Goal: Transaction & Acquisition: Purchase product/service

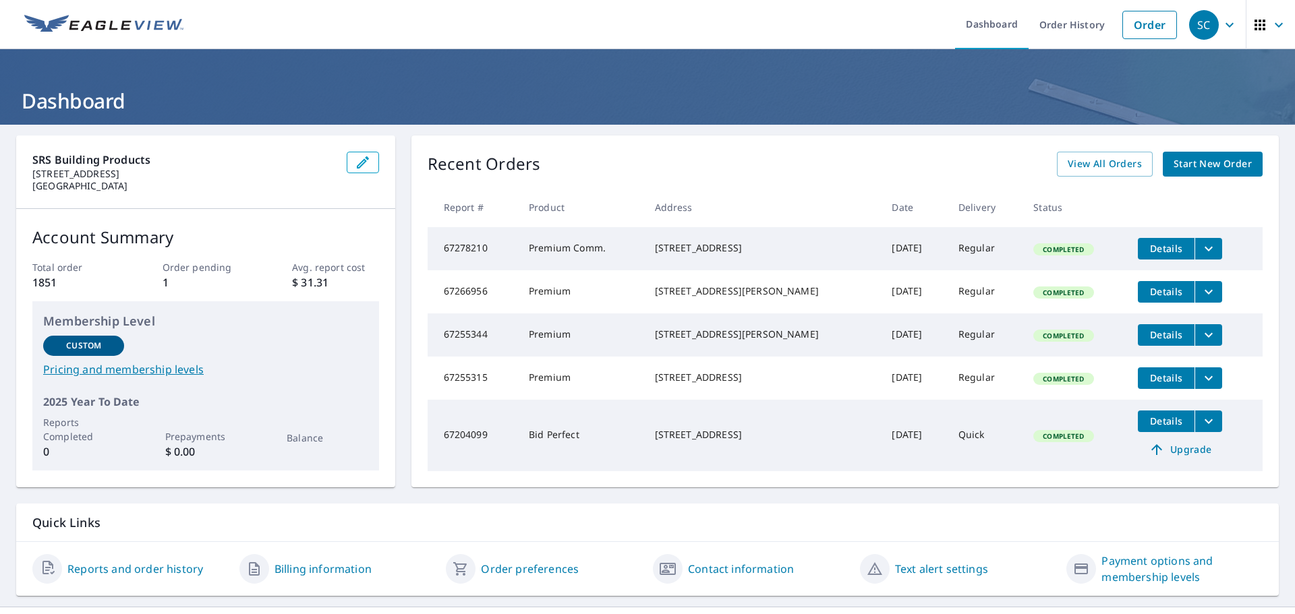
click at [1173, 167] on span "Start New Order" at bounding box center [1212, 164] width 78 height 17
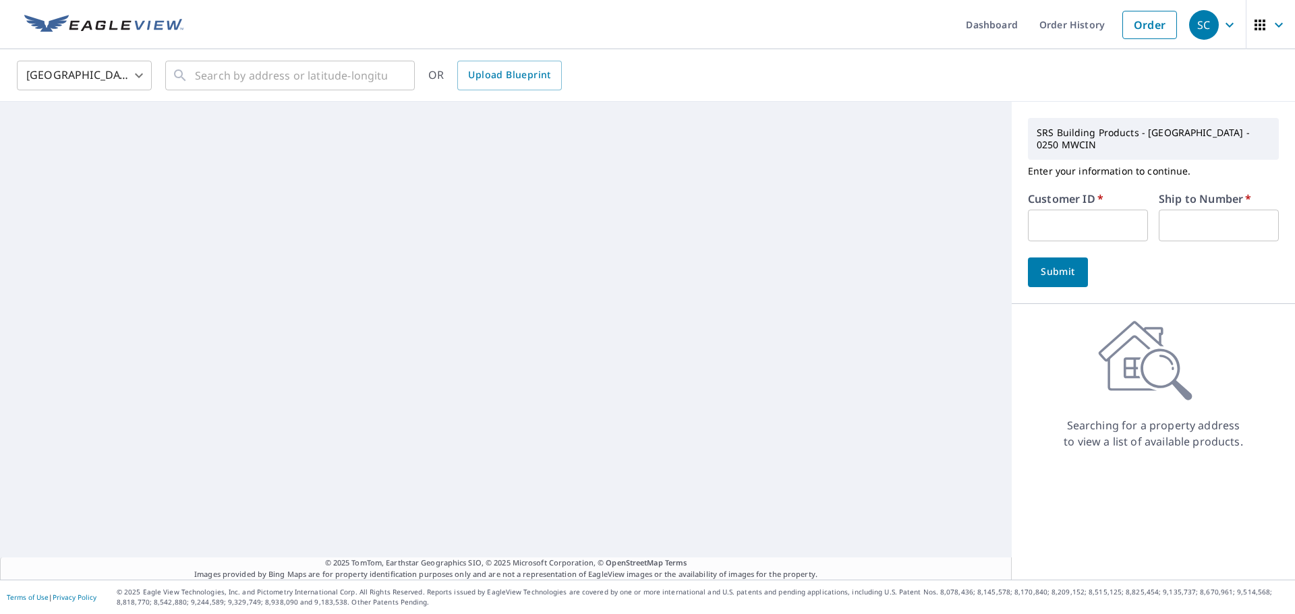
click at [1092, 210] on input "text" at bounding box center [1088, 226] width 120 height 32
type input "S050153"
click at [1217, 215] on input "text" at bounding box center [1219, 226] width 120 height 32
click at [1047, 264] on span "Submit" at bounding box center [1057, 272] width 38 height 17
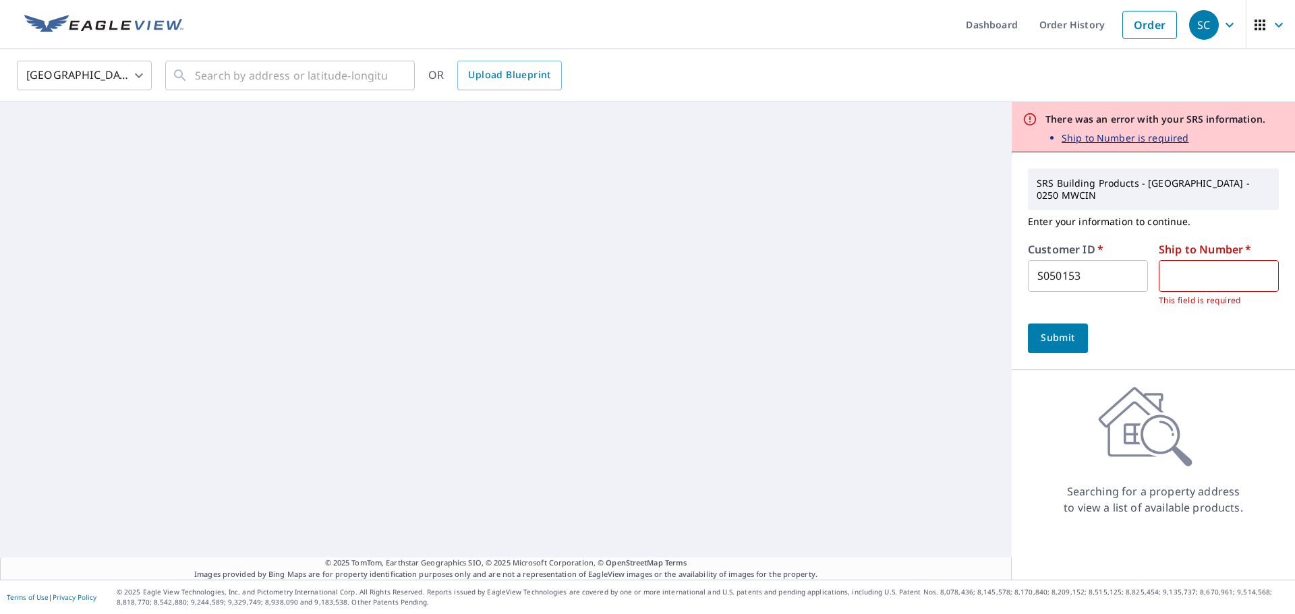
click at [1195, 247] on div "Ship to Number   * ​ This field is required" at bounding box center [1219, 275] width 120 height 63
drag, startPoint x: 1201, startPoint y: 262, endPoint x: 1196, endPoint y: 274, distance: 13.0
click at [1201, 262] on input "text" at bounding box center [1219, 276] width 120 height 32
type input "1"
click at [1045, 330] on span "Submit" at bounding box center [1057, 338] width 38 height 17
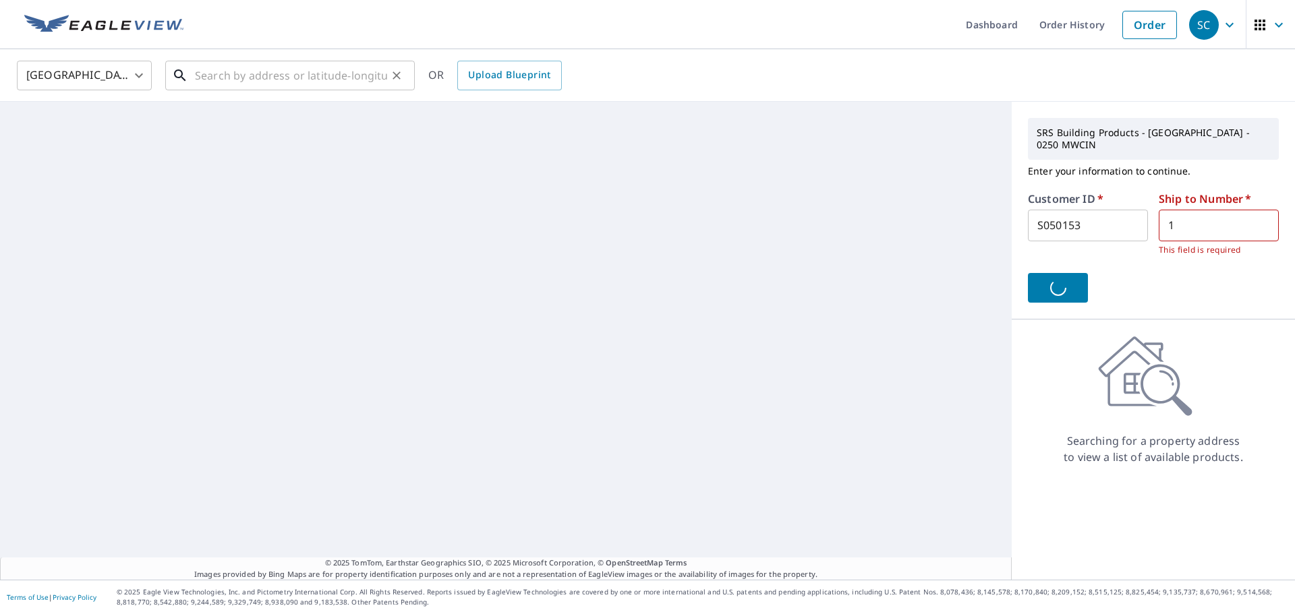
click at [335, 79] on input "text" at bounding box center [291, 76] width 192 height 38
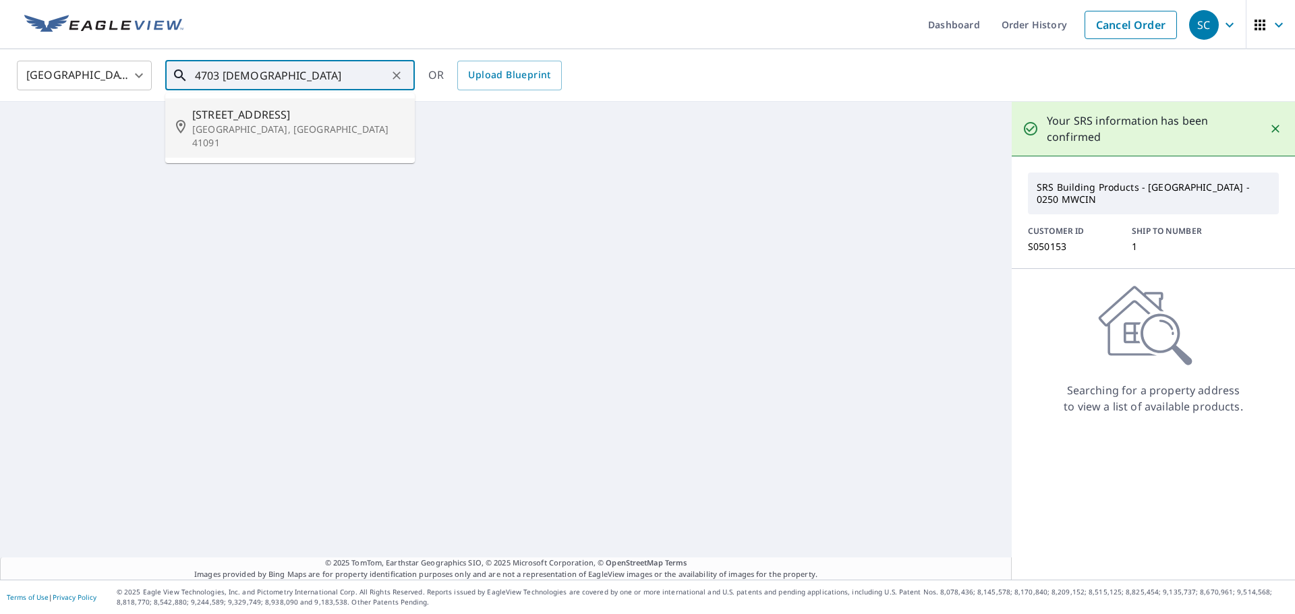
click at [318, 107] on span "[STREET_ADDRESS]" at bounding box center [298, 115] width 212 height 16
type input "[STREET_ADDRESS]"
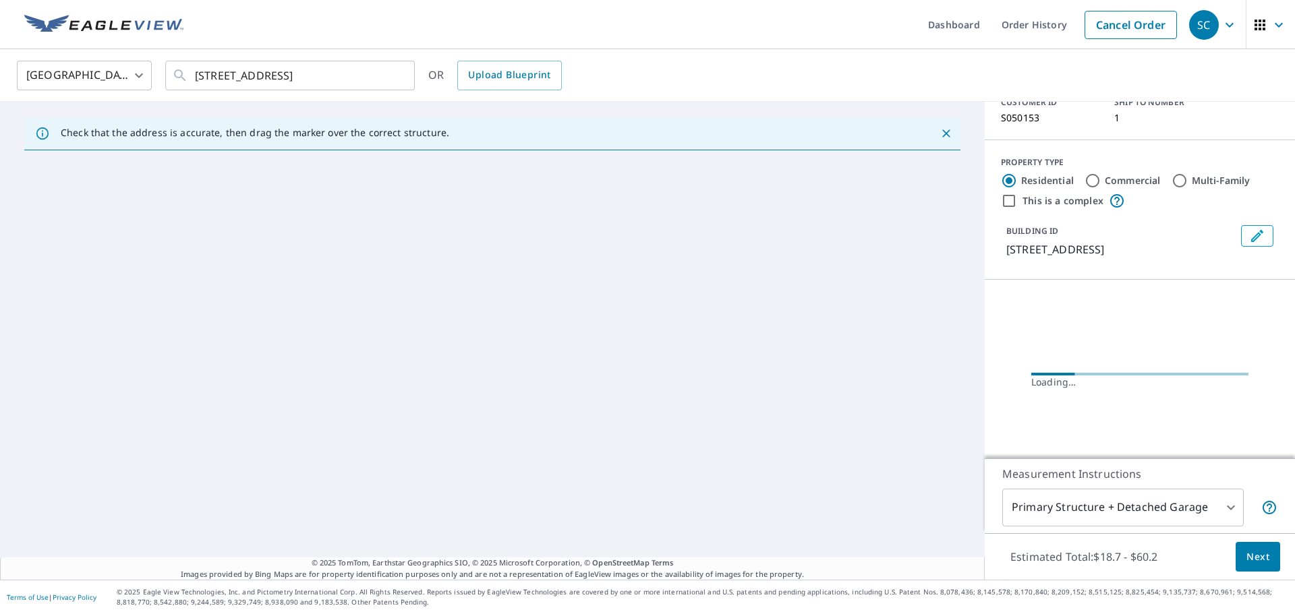
scroll to position [124, 0]
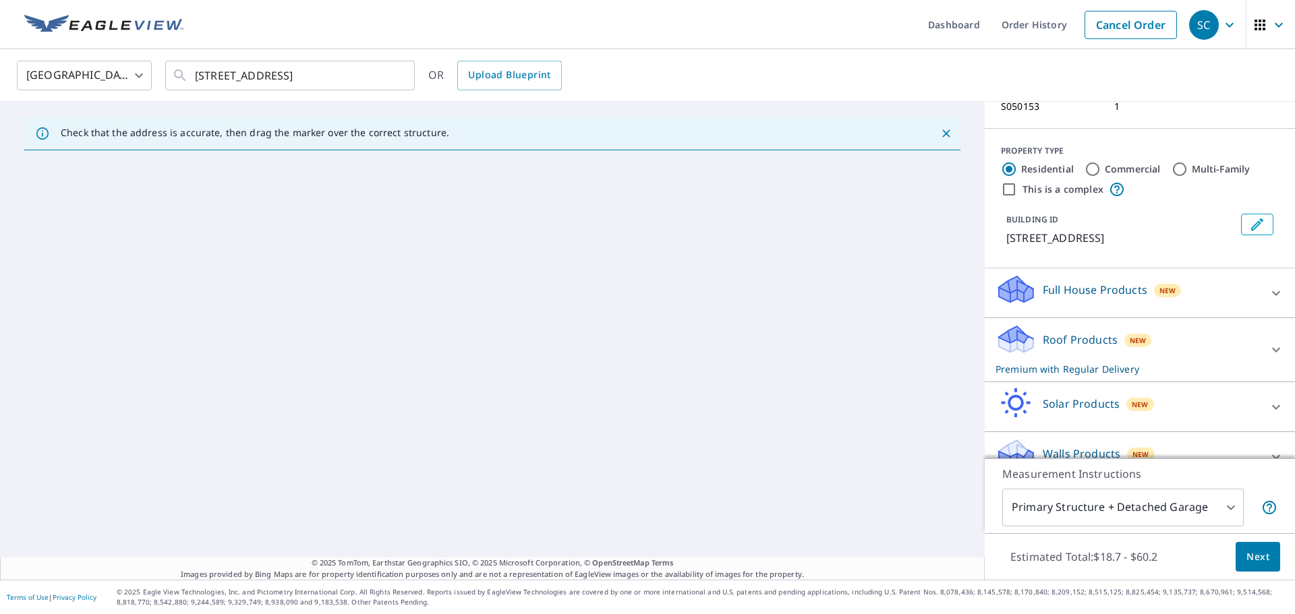
click at [1107, 324] on div "Roof Products New Premium with Regular Delivery" at bounding box center [1127, 350] width 264 height 53
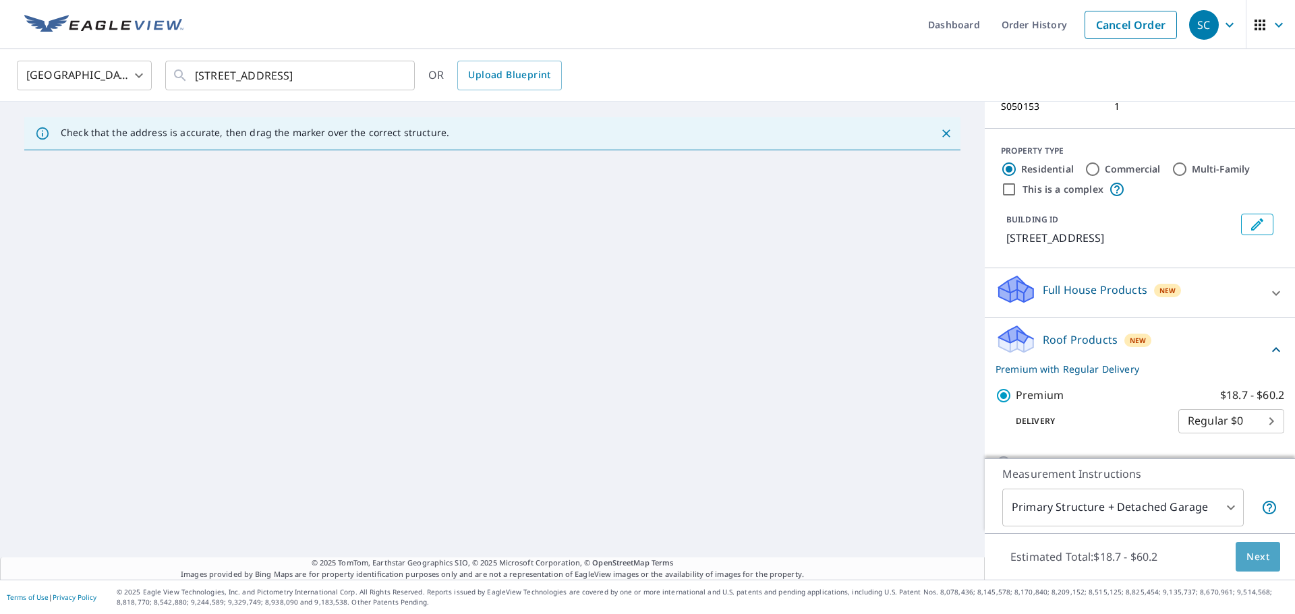
click at [1246, 552] on span "Next" at bounding box center [1257, 557] width 23 height 17
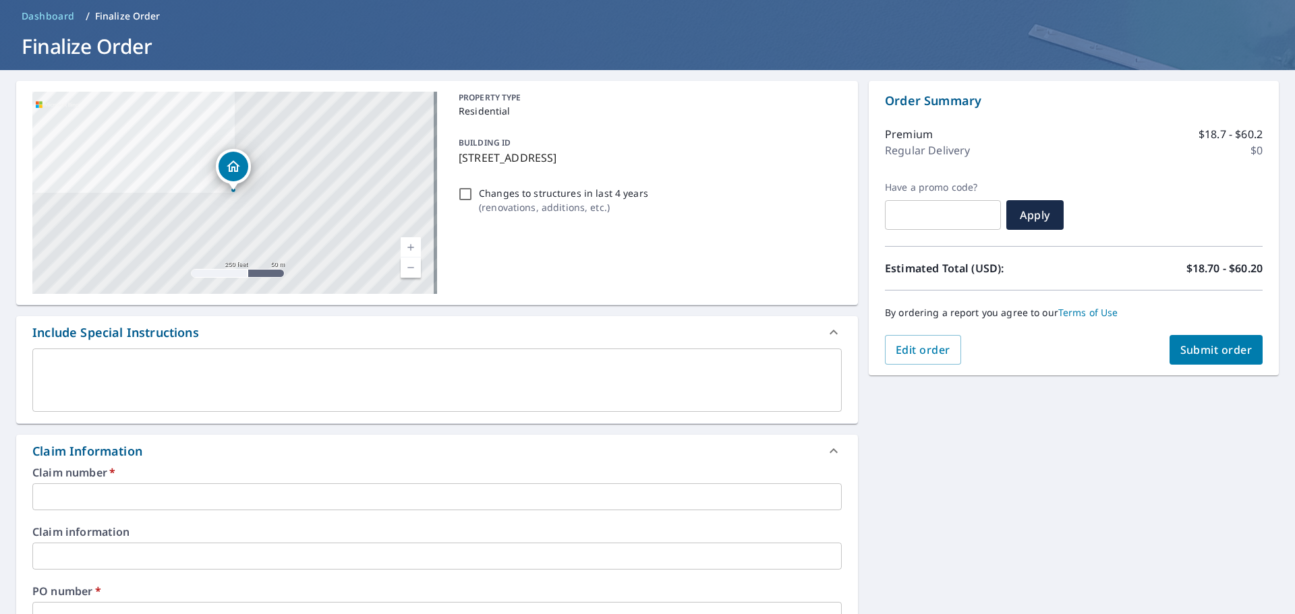
scroll to position [135, 0]
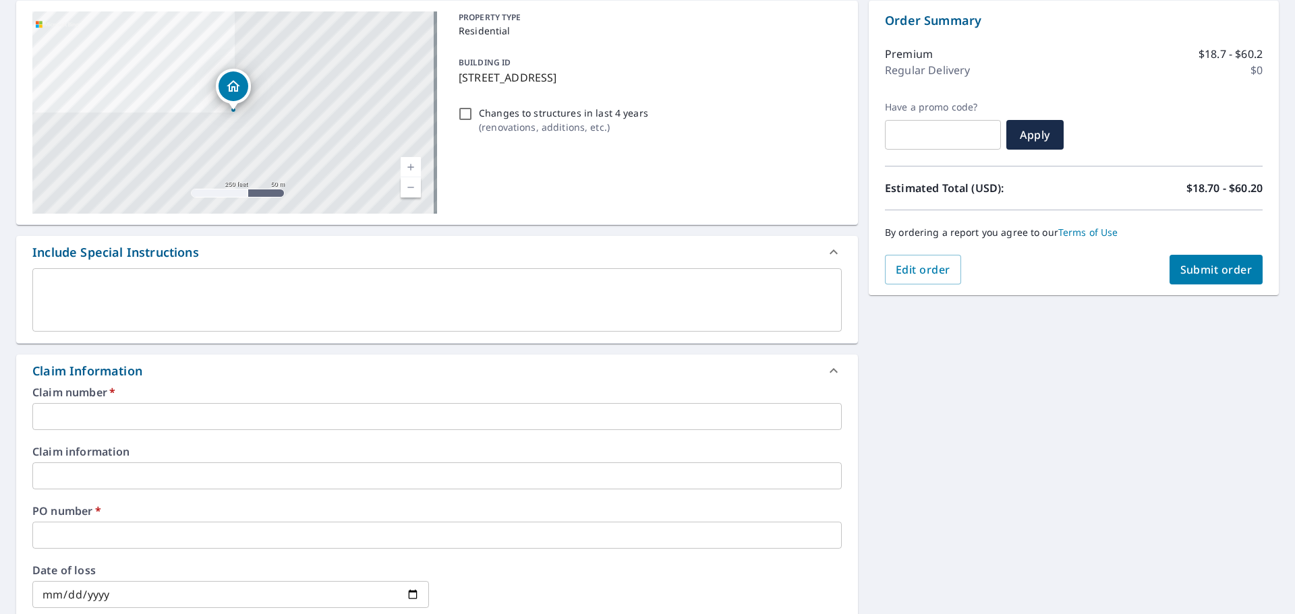
click at [189, 417] on input "text" at bounding box center [436, 416] width 809 height 27
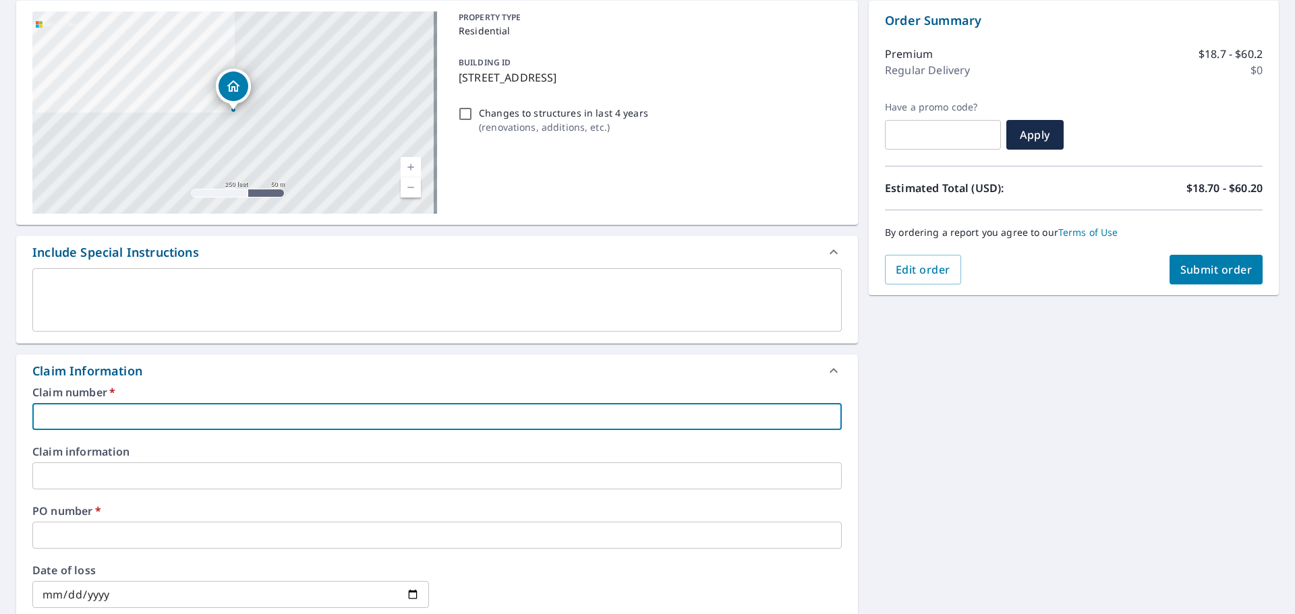
type input "S050153"
checkbox input "true"
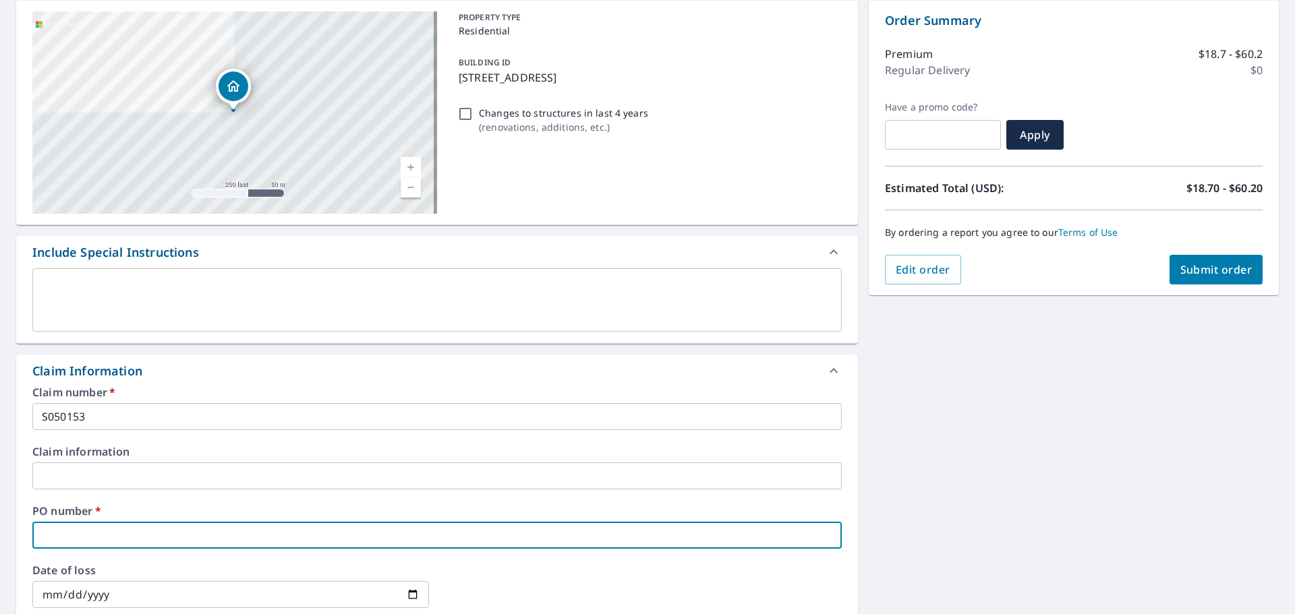
click at [102, 526] on input "text" at bounding box center [436, 535] width 809 height 27
type input "R"
checkbox input "true"
type input "RA"
checkbox input "true"
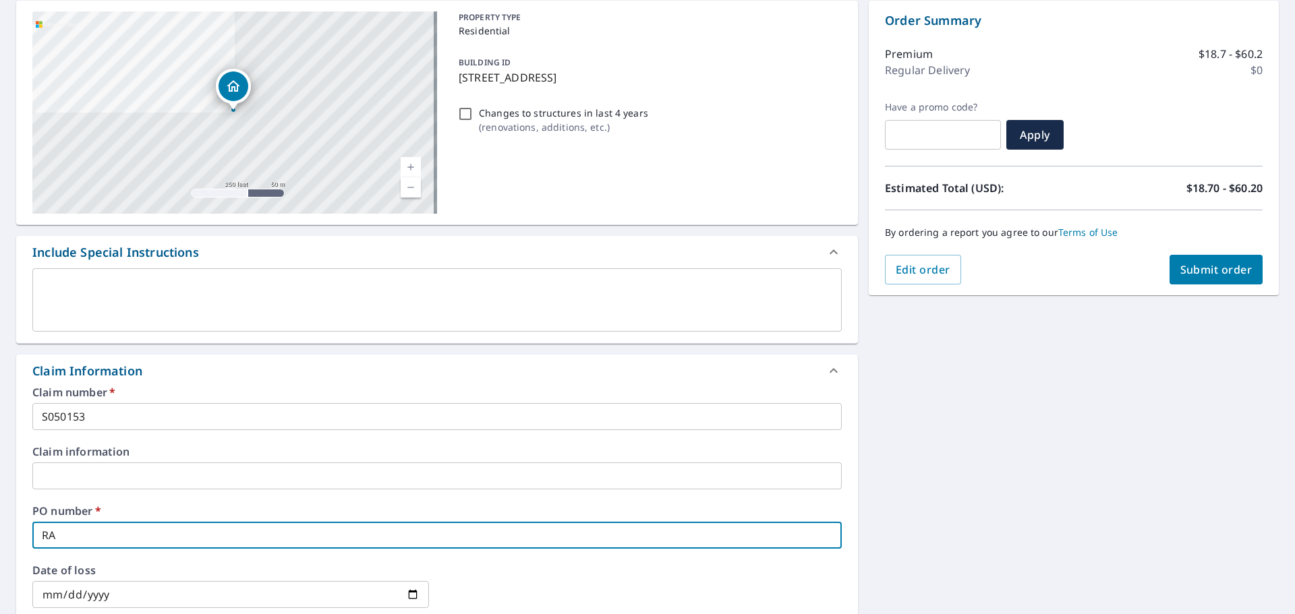
type input "RAB"
checkbox input "true"
type input "[PERSON_NAME]"
checkbox input "true"
type input "[DEMOGRAPHIC_DATA]"
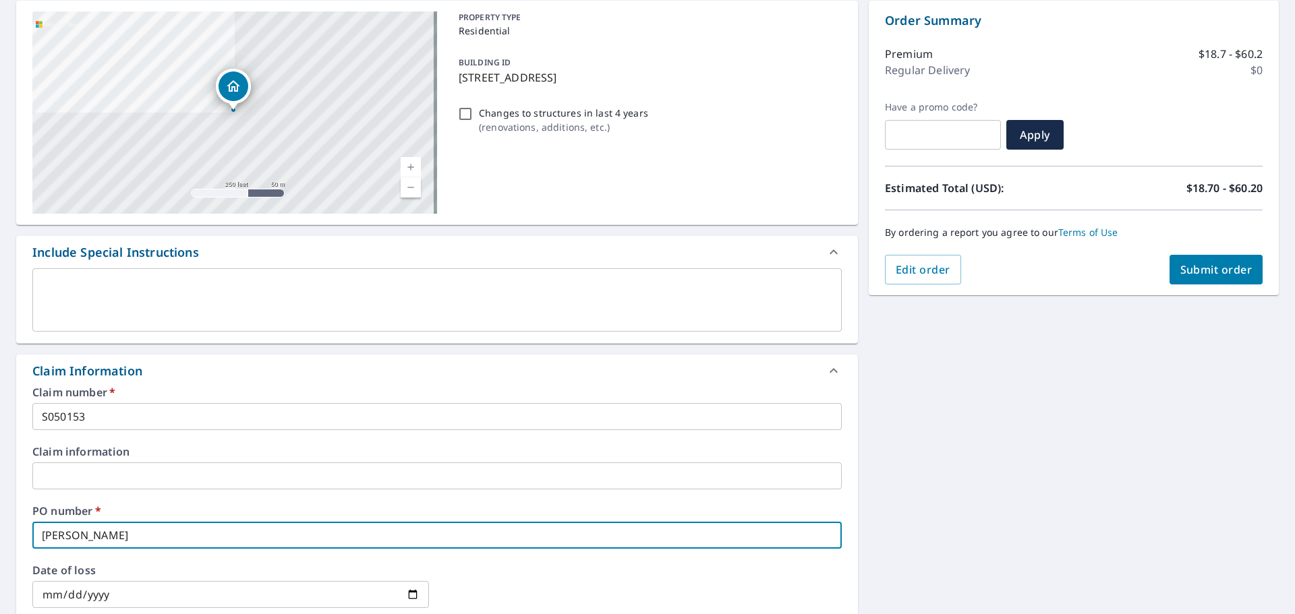
checkbox input "true"
type input "RABBIT"
checkbox input "true"
type input "RABBIT"
checkbox input "true"
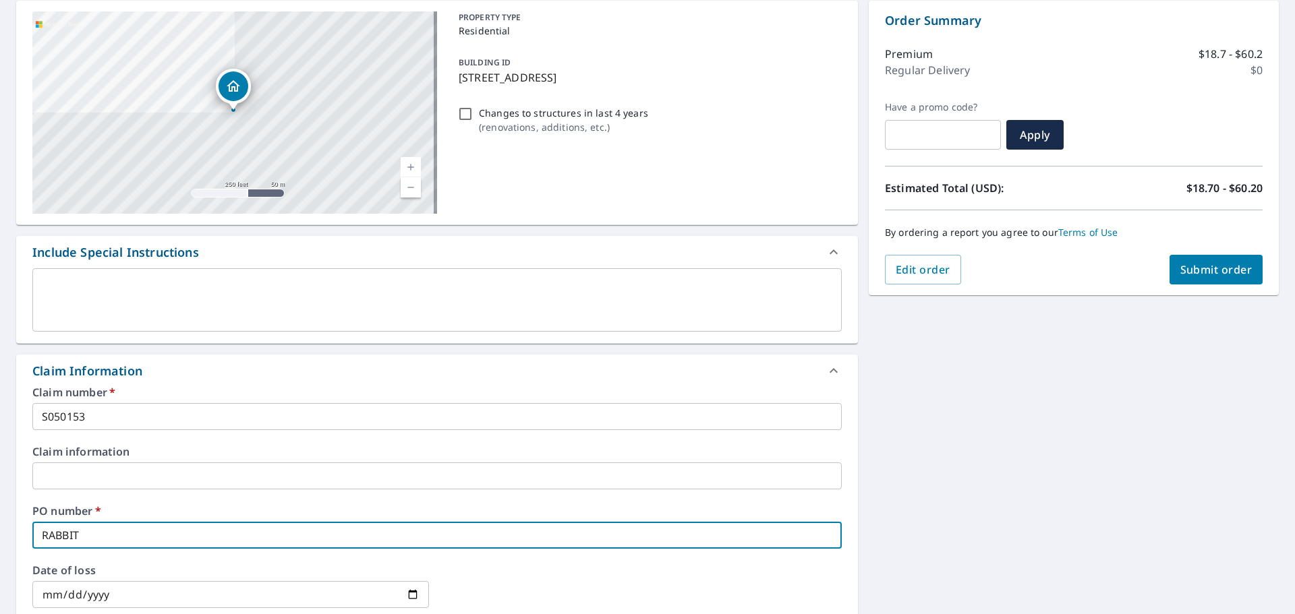
type input "RABBIT J"
checkbox input "true"
type input "RABBIT JH"
checkbox input "true"
type input "RABBIT [PERSON_NAME]"
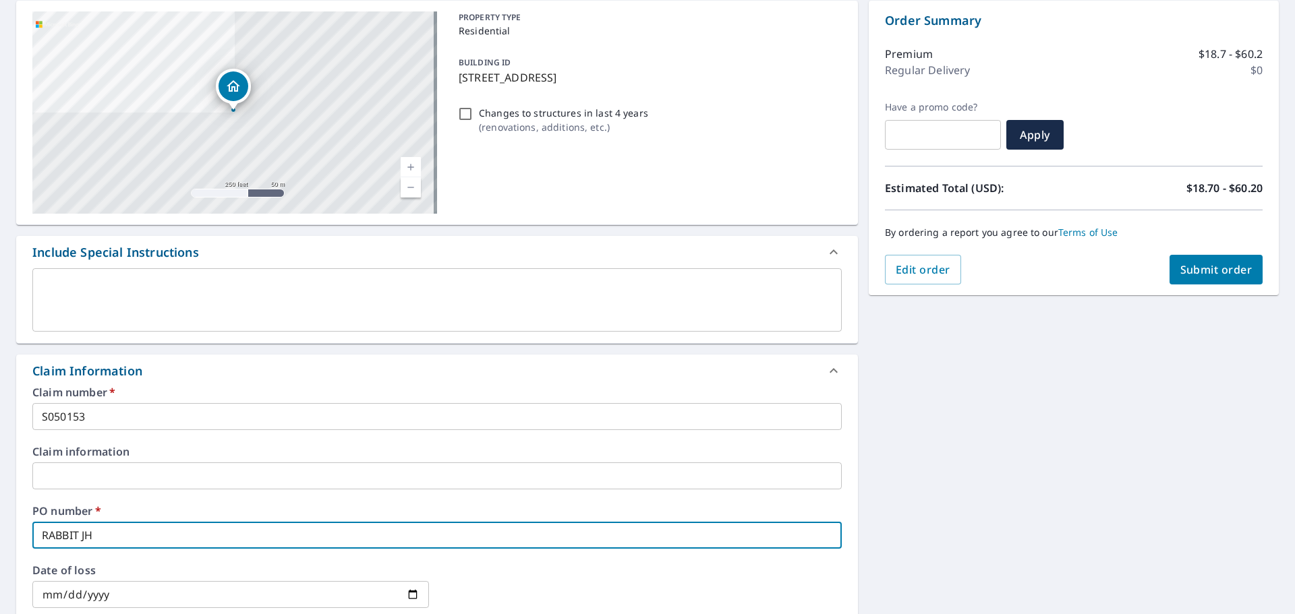
checkbox input "true"
type input "RABBIT JH"
checkbox input "true"
type input "RABBIT J"
checkbox input "true"
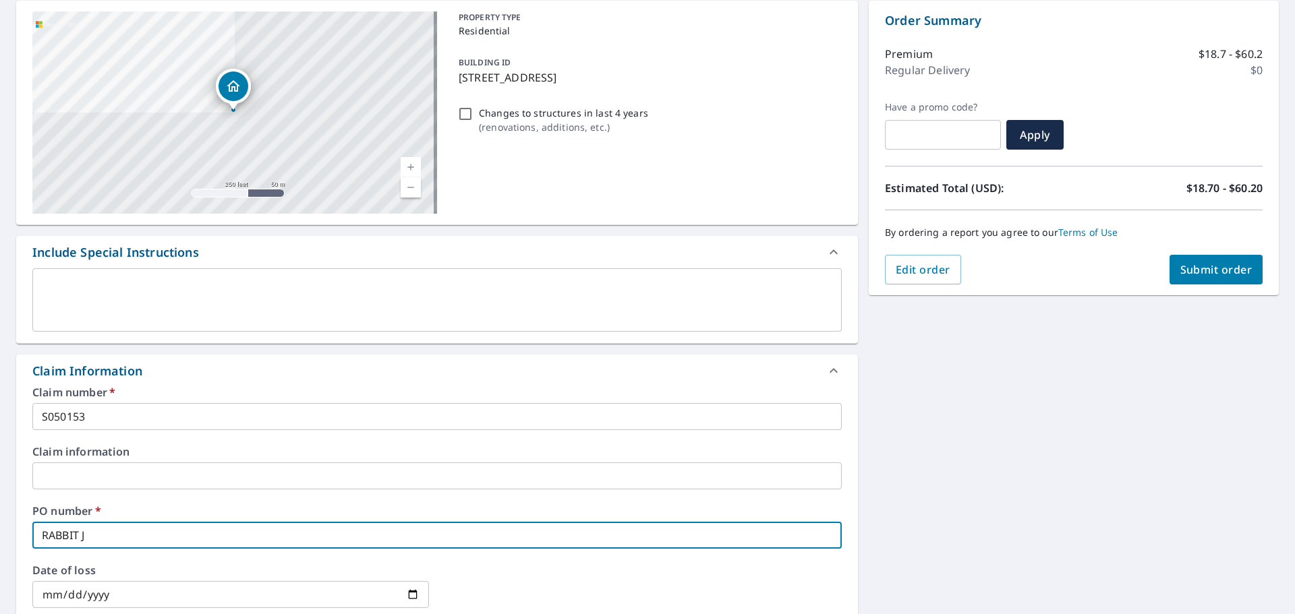
type input "RABBIT"
checkbox input "true"
type input "RABBIT H"
checkbox input "true"
type input "RABBIT HA"
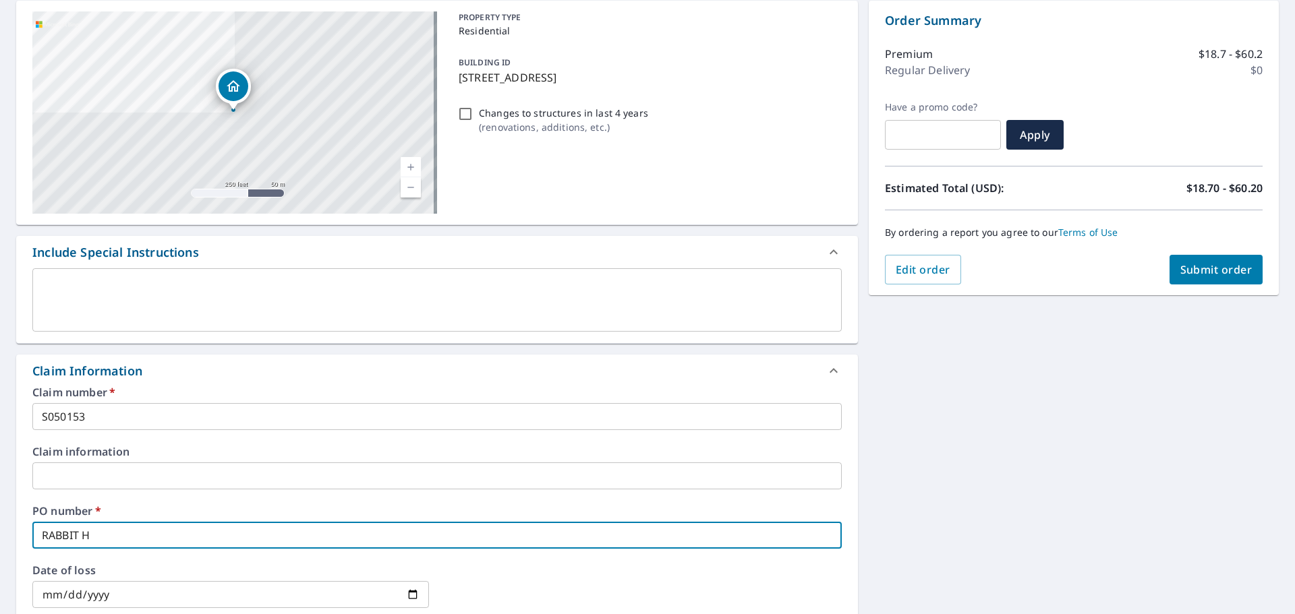
checkbox input "true"
type input "RABBIT HAS"
checkbox input "true"
type input "RABBIT HASH"
checkbox input "true"
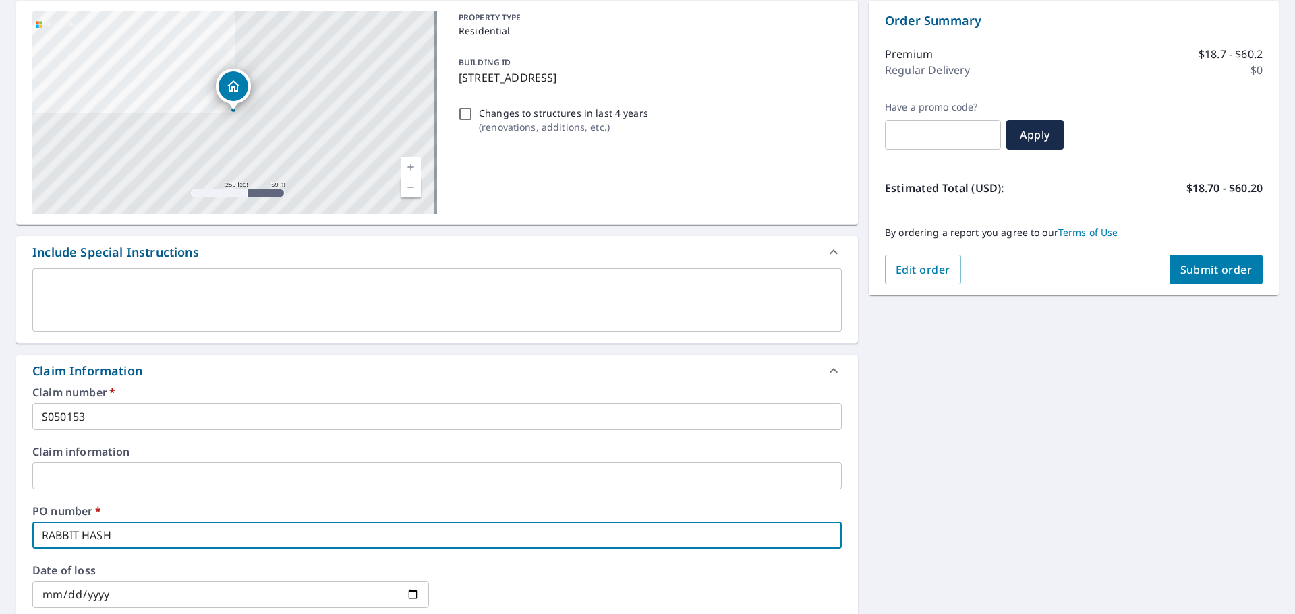
type input "RABBIT HASH"
checkbox input "true"
type input "RABBIT HASH R"
checkbox input "true"
type input "RABBIT HASH RD"
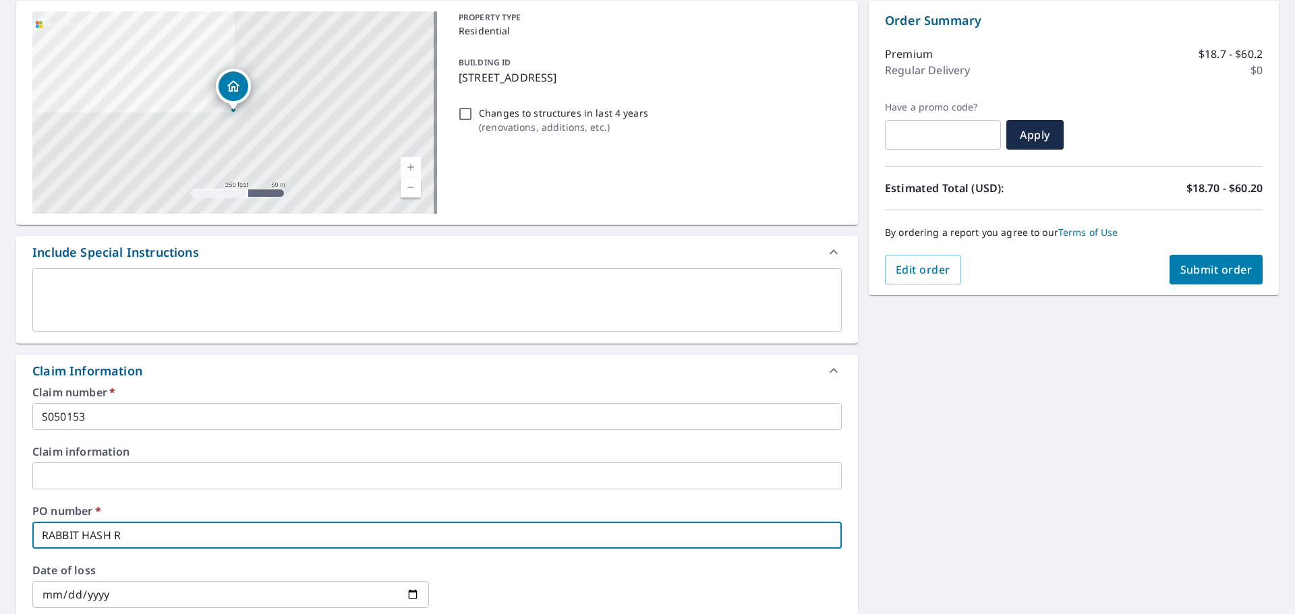
checkbox input "true"
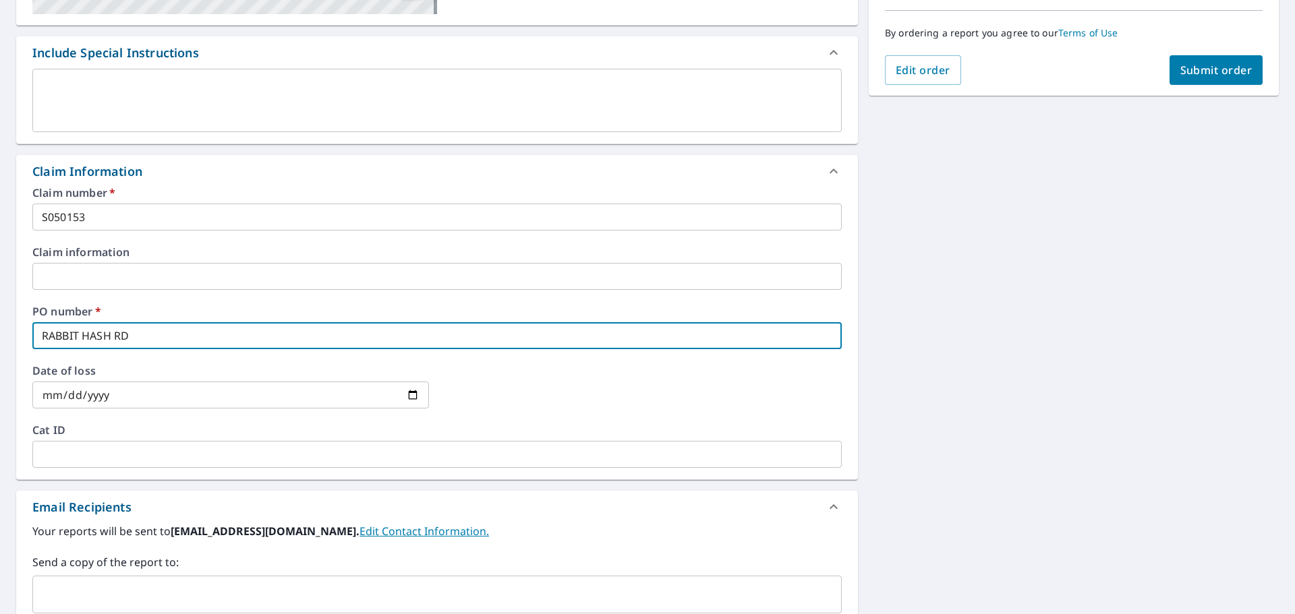
scroll to position [337, 0]
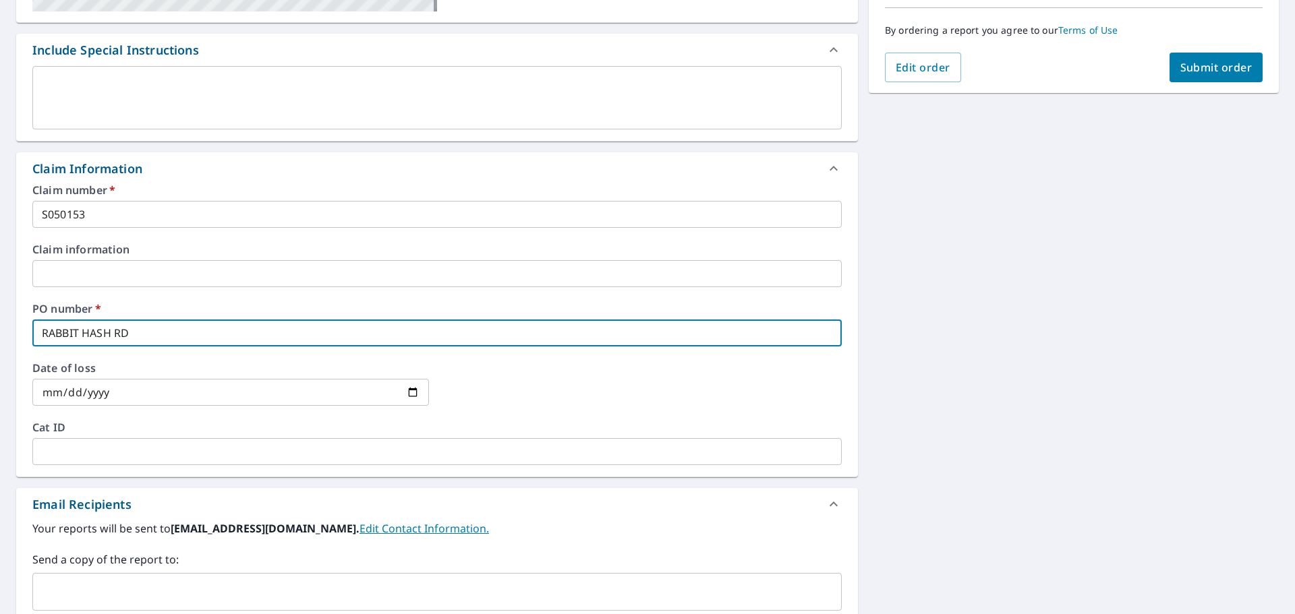
click at [199, 578] on div "​" at bounding box center [436, 592] width 809 height 38
type input "RABBIT HASH RD"
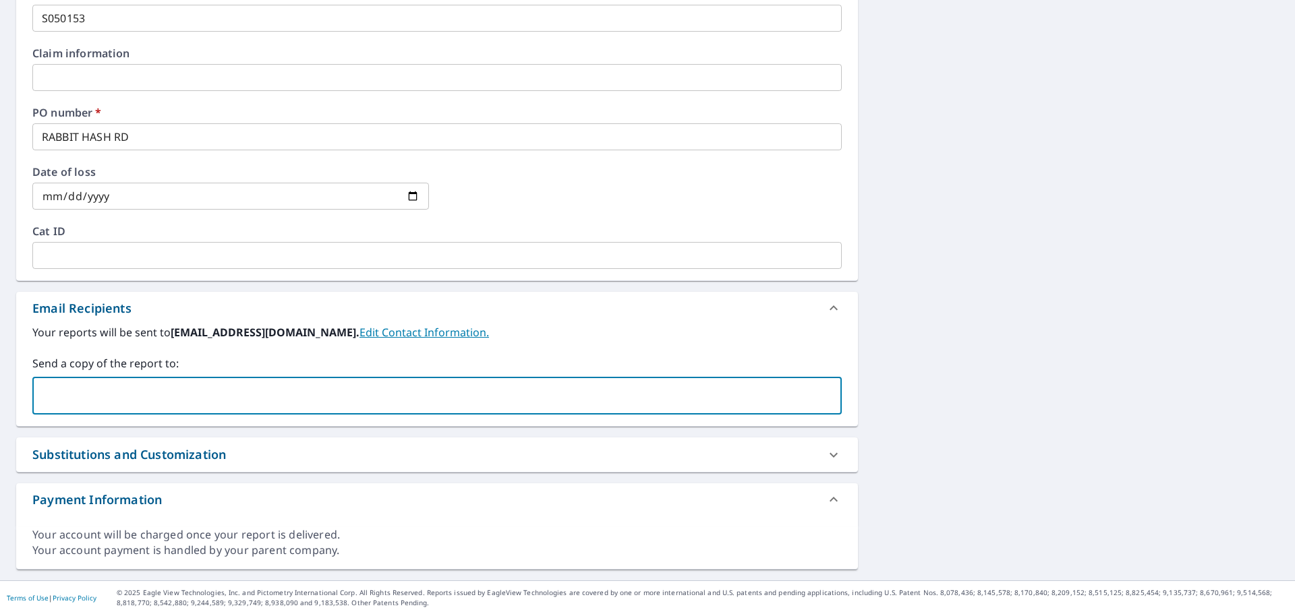
scroll to position [534, 0]
click at [177, 391] on input "text" at bounding box center [426, 395] width 777 height 26
type input "[PERSON_NAME][EMAIL_ADDRESS][PERSON_NAME][DOMAIN_NAME]"
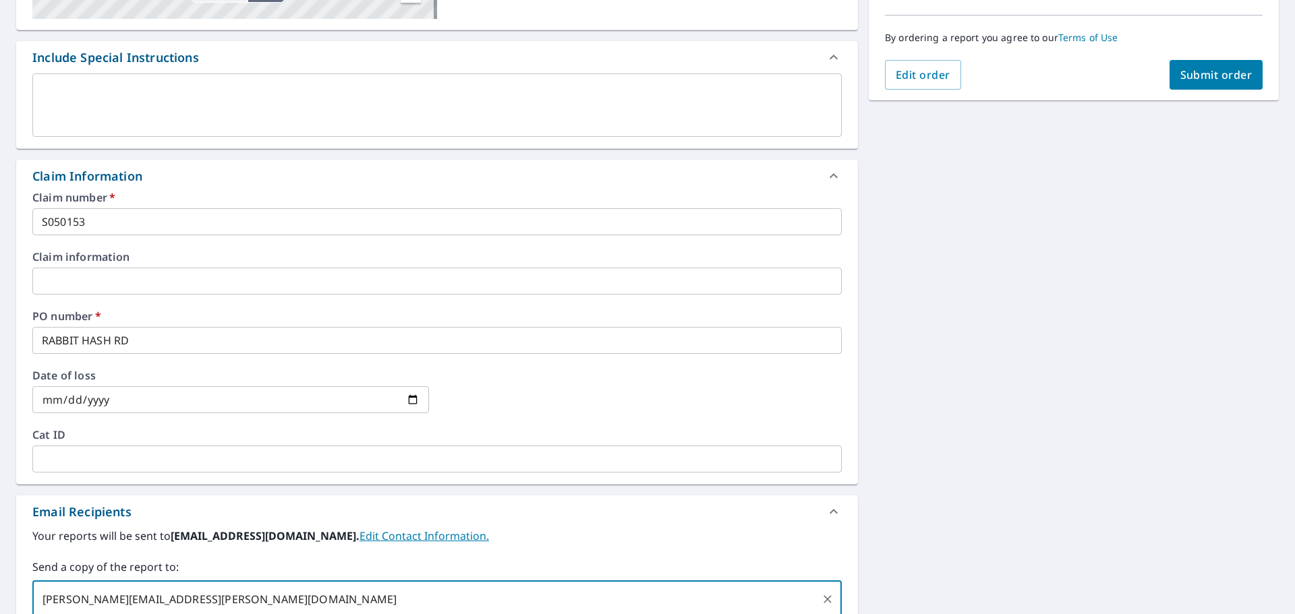
scroll to position [62, 0]
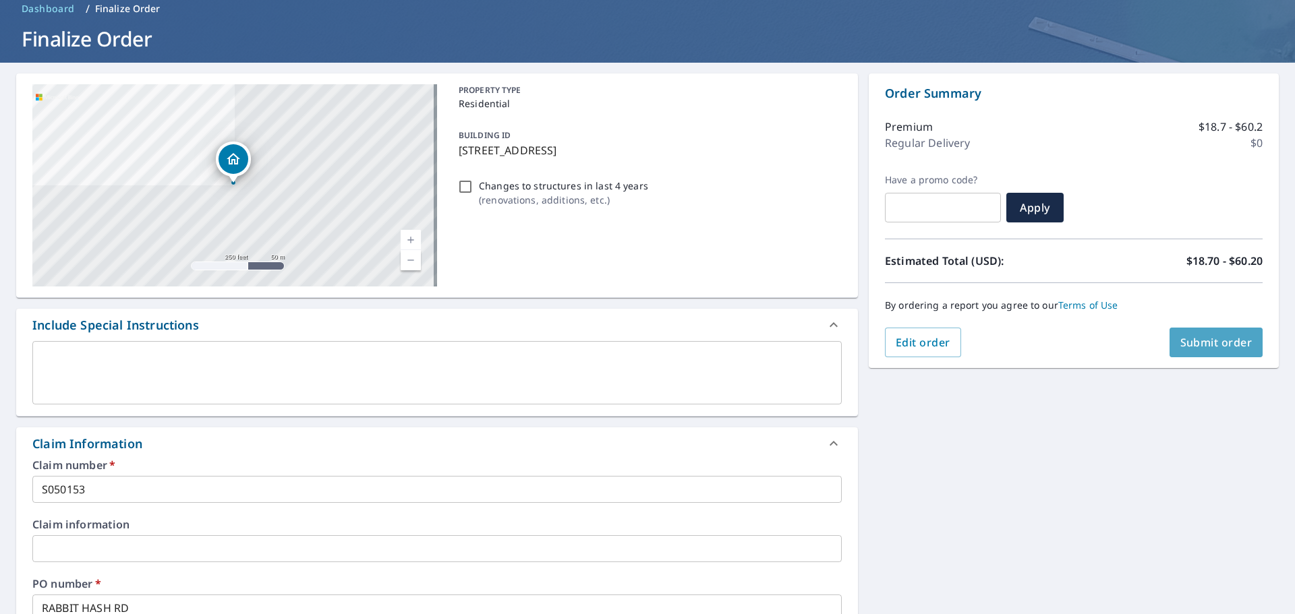
click at [1223, 347] on span "Submit order" at bounding box center [1216, 342] width 72 height 15
checkbox input "true"
